Goal: Navigation & Orientation: Find specific page/section

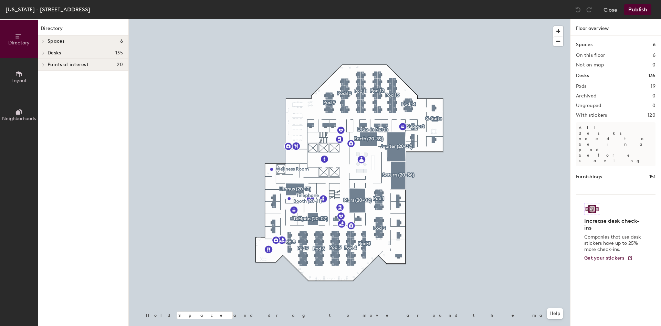
click at [11, 37] on button "Directory" at bounding box center [19, 39] width 38 height 38
click at [54, 39] on span "Spaces" at bounding box center [56, 42] width 17 height 6
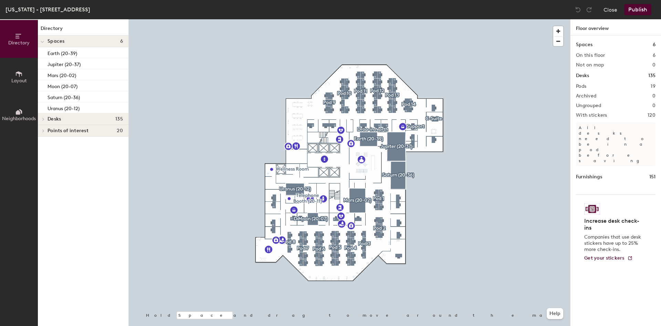
click at [18, 76] on icon at bounding box center [19, 74] width 8 height 8
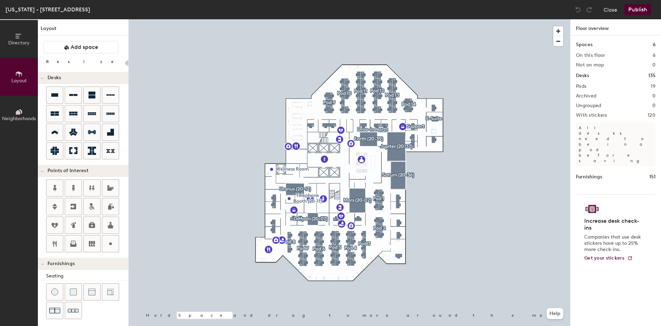
click at [23, 120] on span "Neighborhoods" at bounding box center [19, 119] width 34 height 6
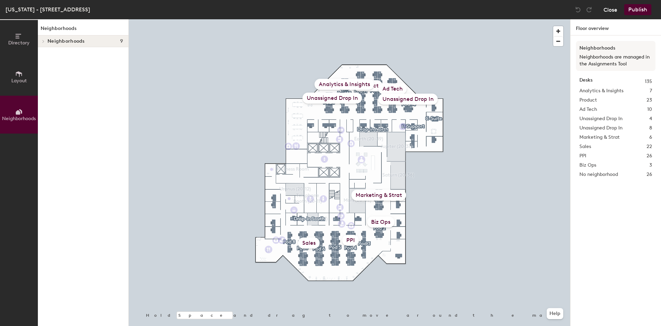
click at [613, 10] on button "Close" at bounding box center [611, 9] width 14 height 11
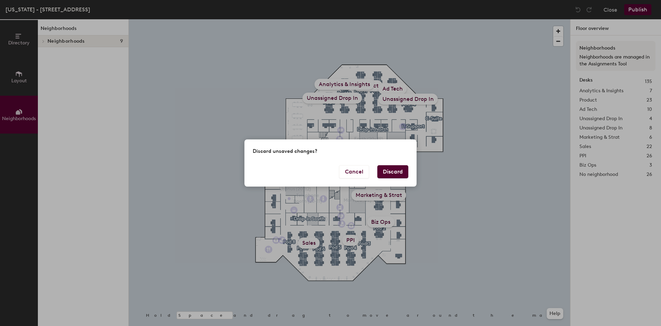
click at [392, 172] on button "Discard" at bounding box center [393, 171] width 31 height 13
